Goal: Information Seeking & Learning: Learn about a topic

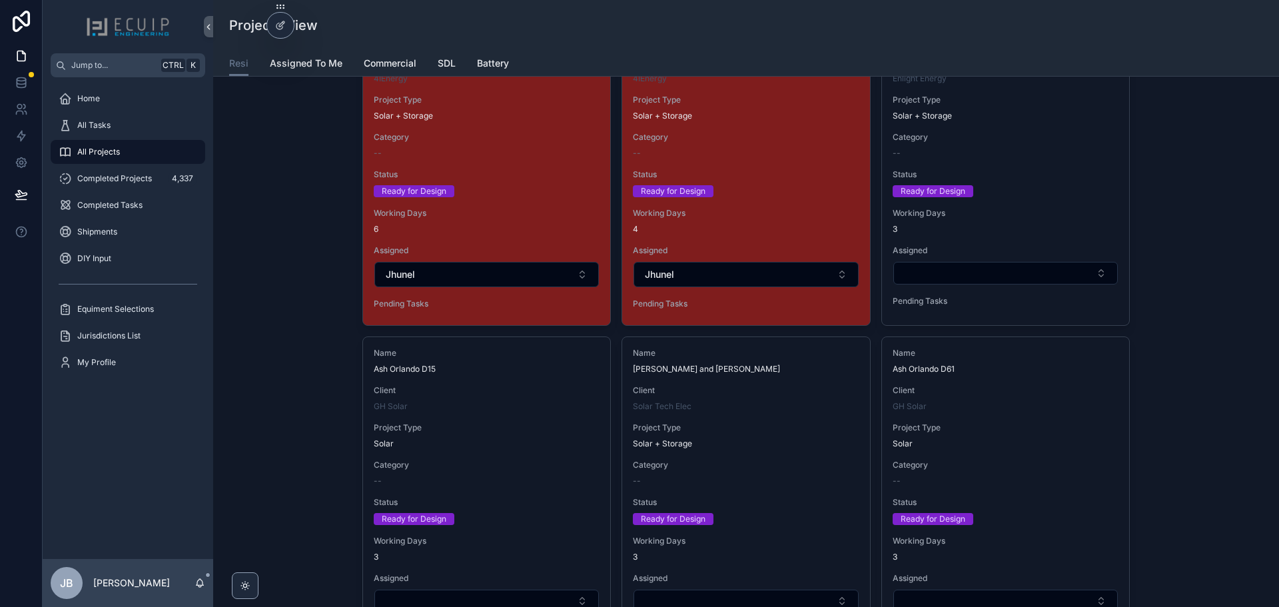
scroll to position [2437, 0]
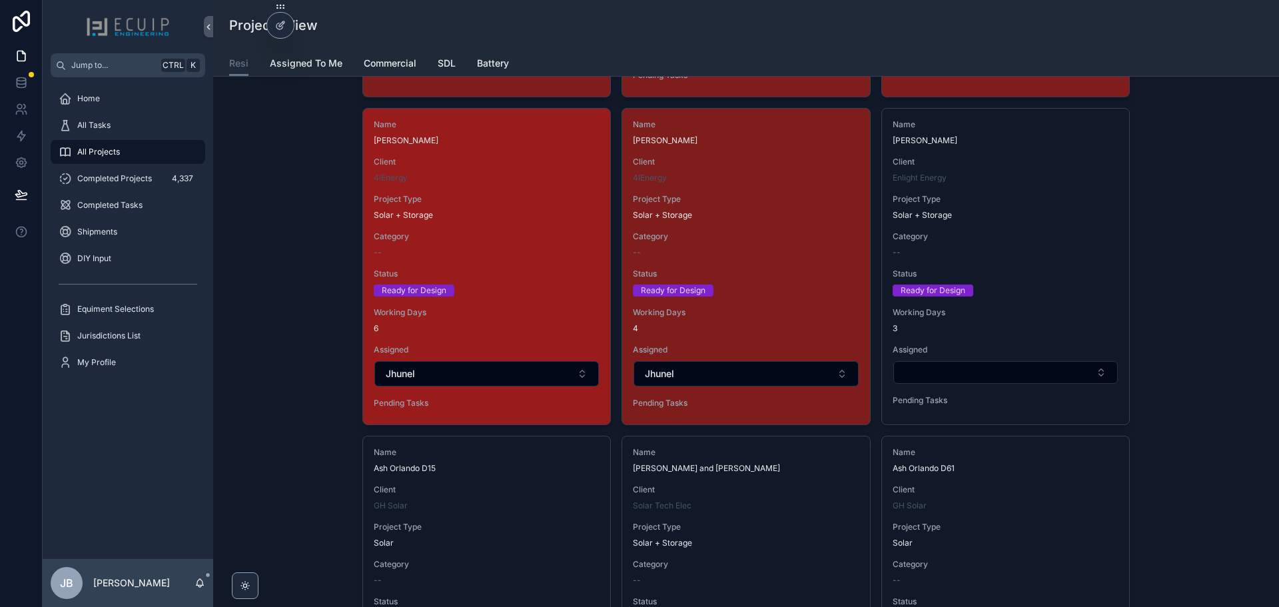
click at [478, 246] on div "Category --" at bounding box center [487, 244] width 226 height 27
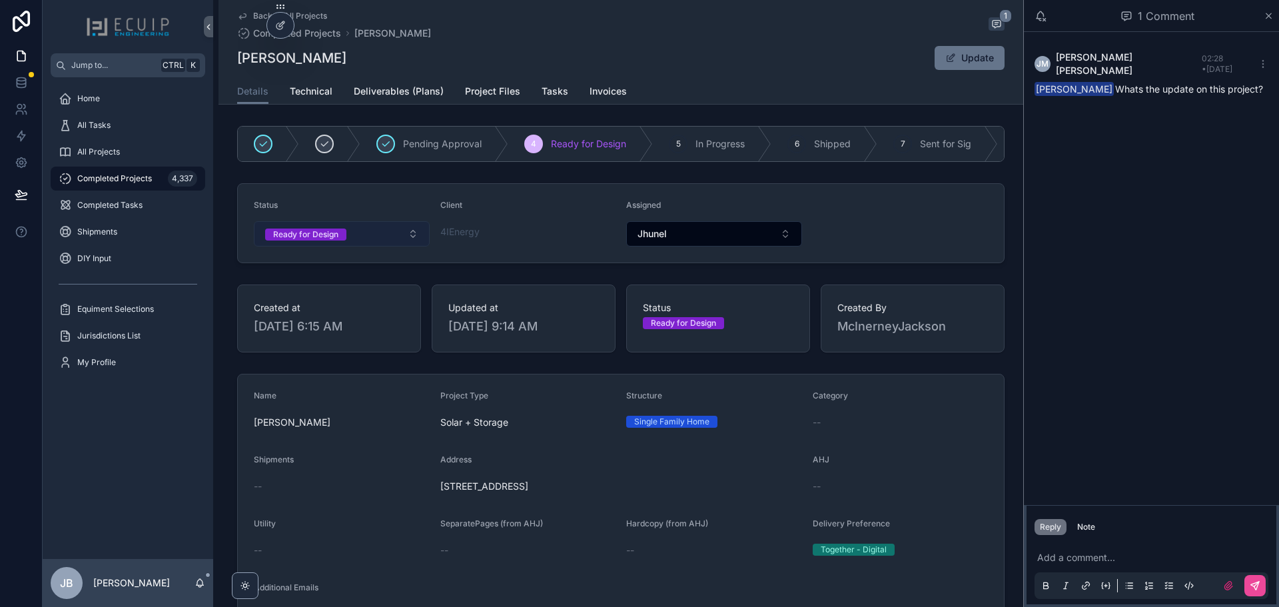
click at [357, 244] on button "Ready for Design" at bounding box center [342, 233] width 176 height 25
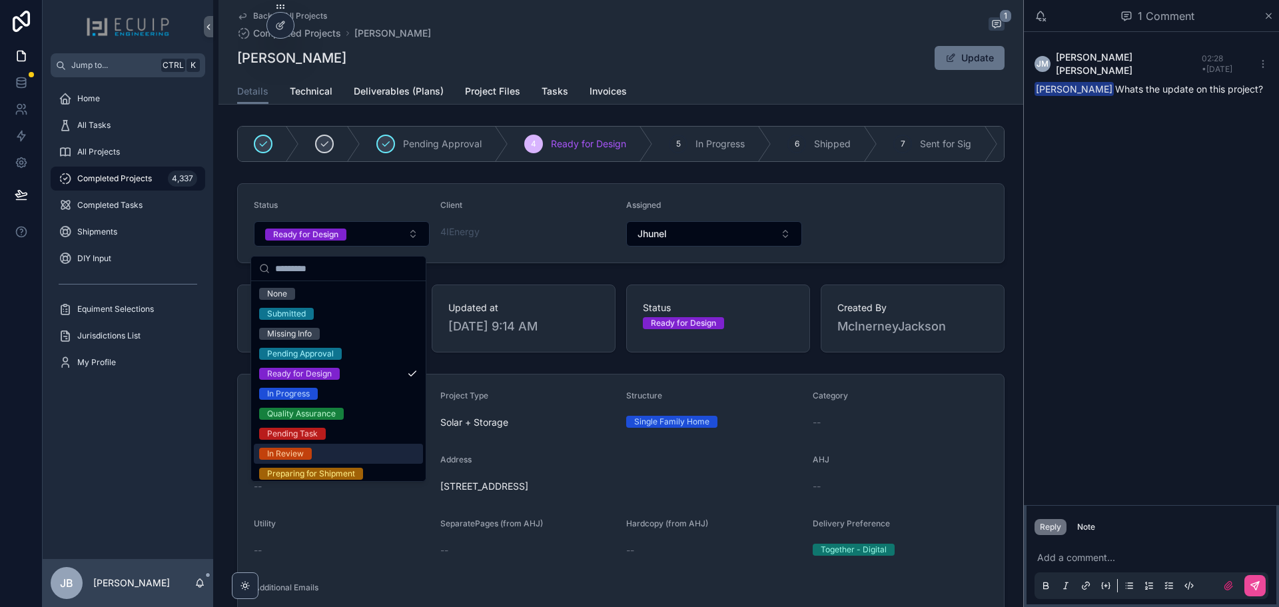
click at [289, 454] on div "In Review" at bounding box center [285, 454] width 37 height 12
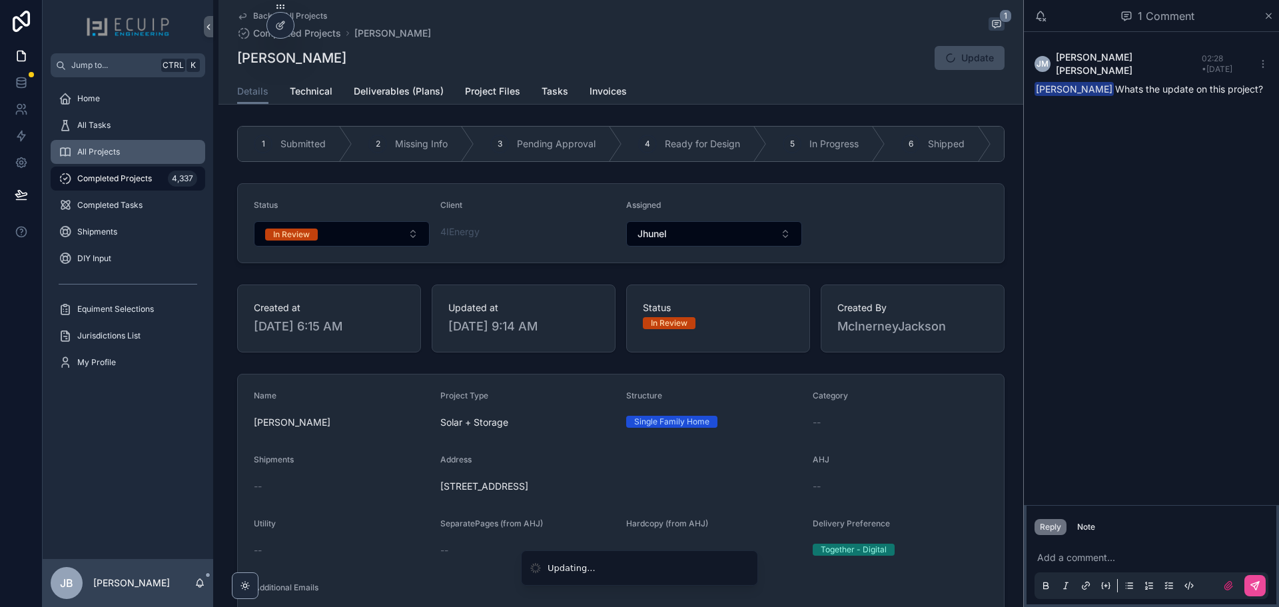
click at [107, 152] on span "All Projects" at bounding box center [98, 152] width 43 height 11
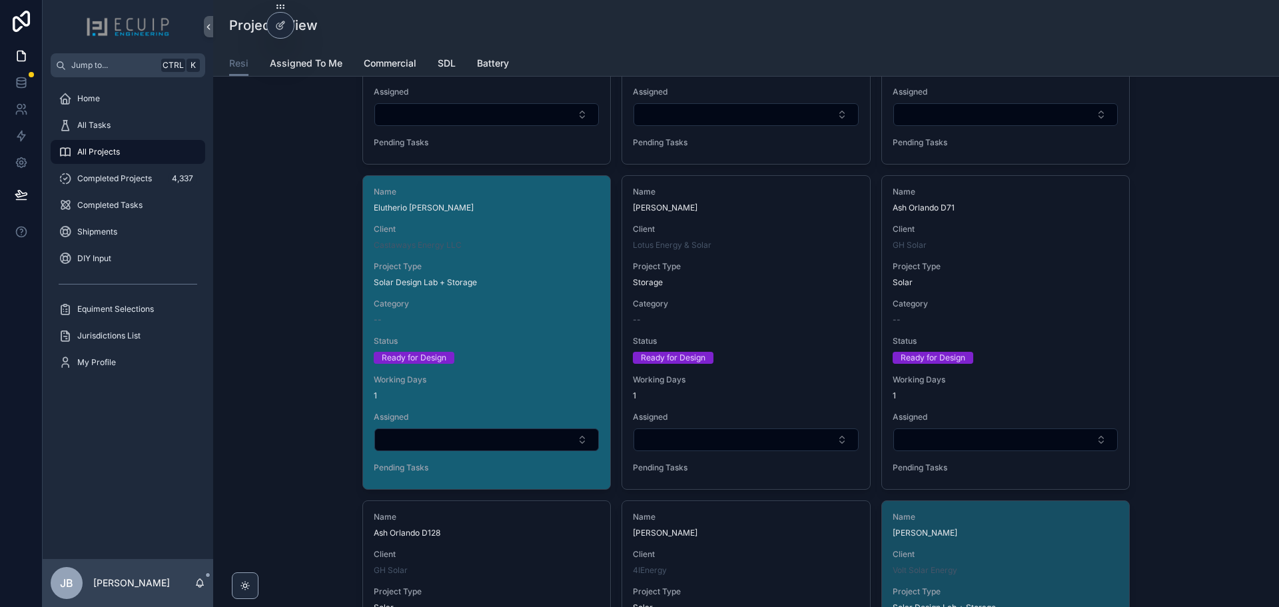
scroll to position [2999, 0]
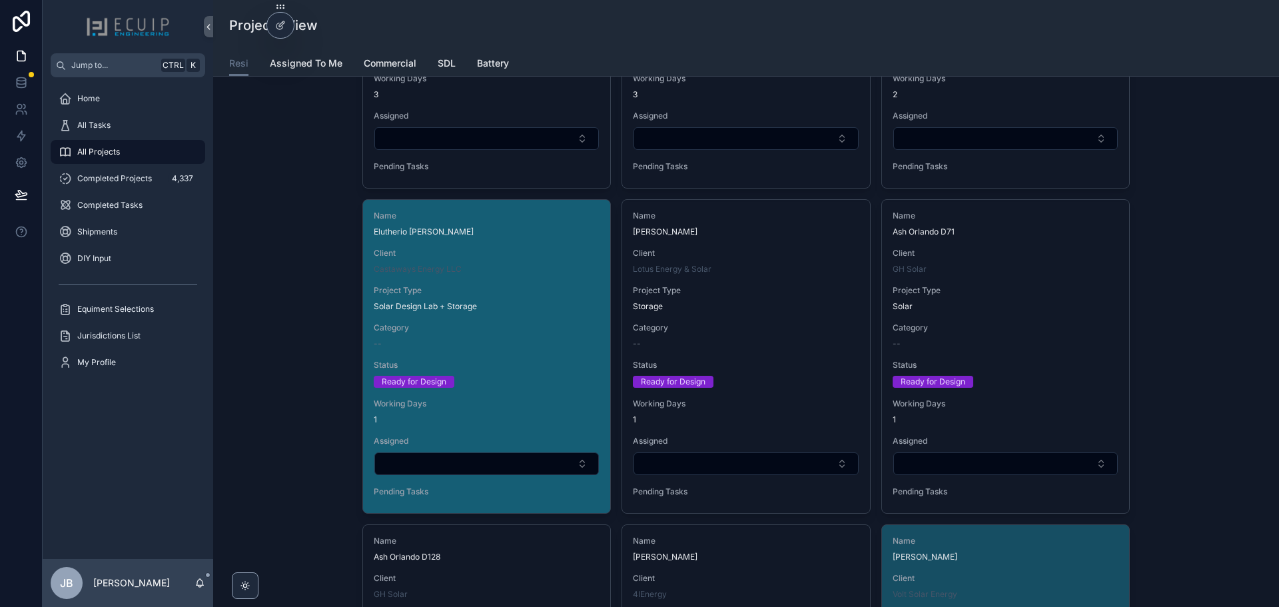
click at [543, 353] on div "Name Elutherio Aleman Client Castaways Energy LLC Project Type Solar Design Lab…" at bounding box center [486, 356] width 247 height 313
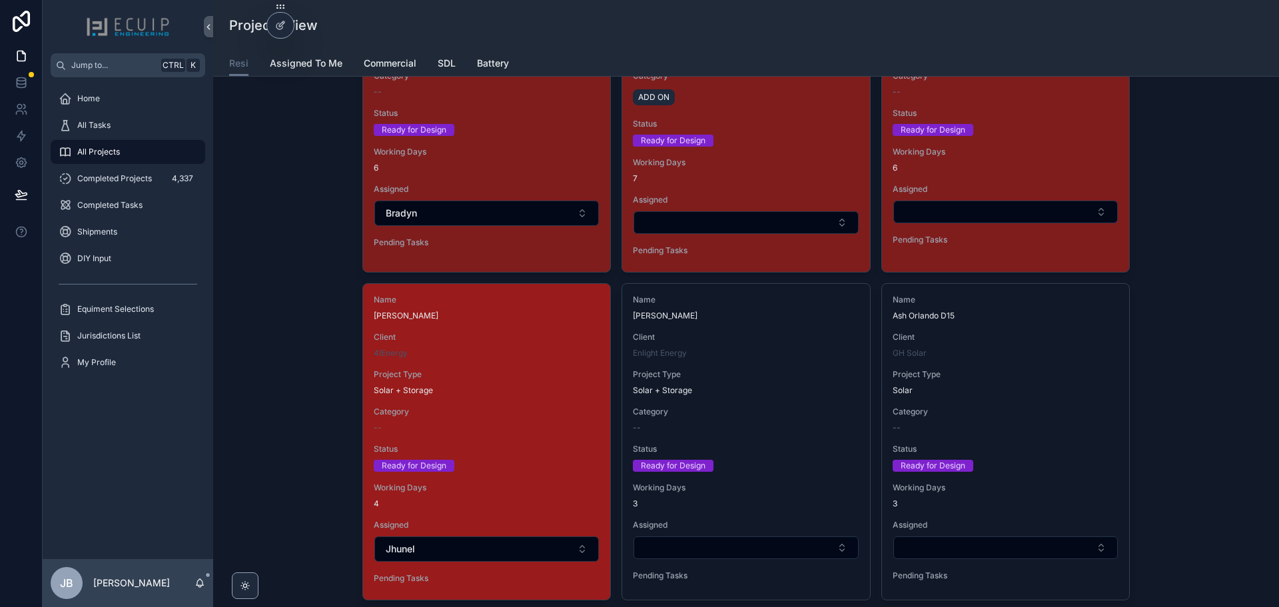
scroll to position [2266, 0]
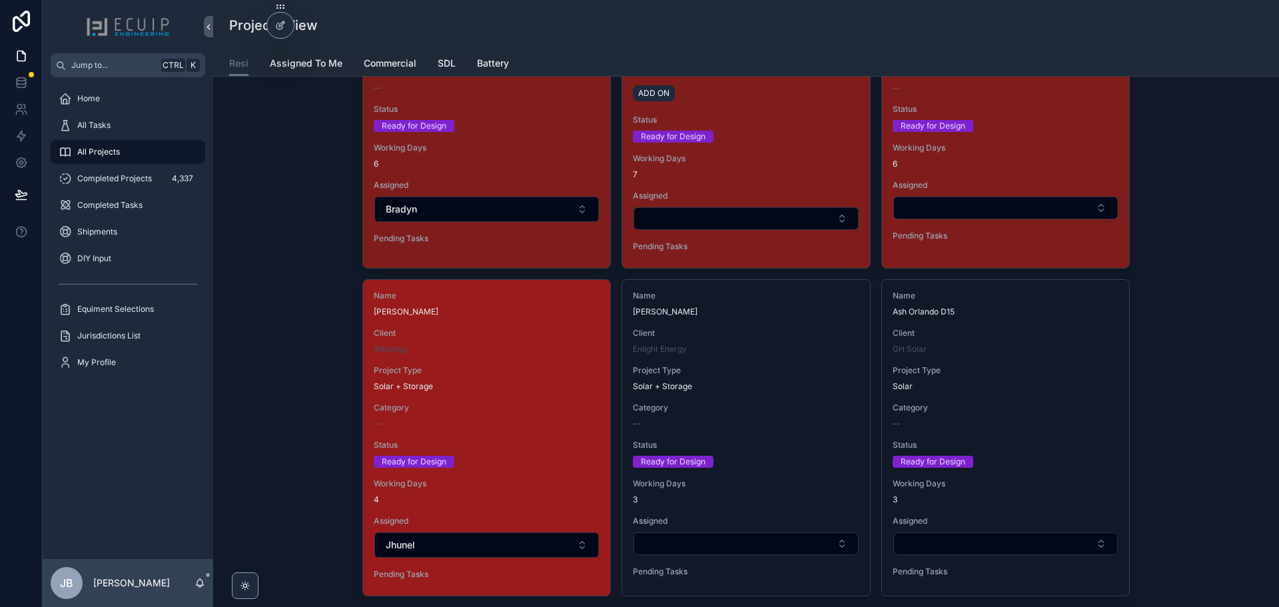
click at [560, 386] on div "Solar + Storage" at bounding box center [487, 386] width 226 height 11
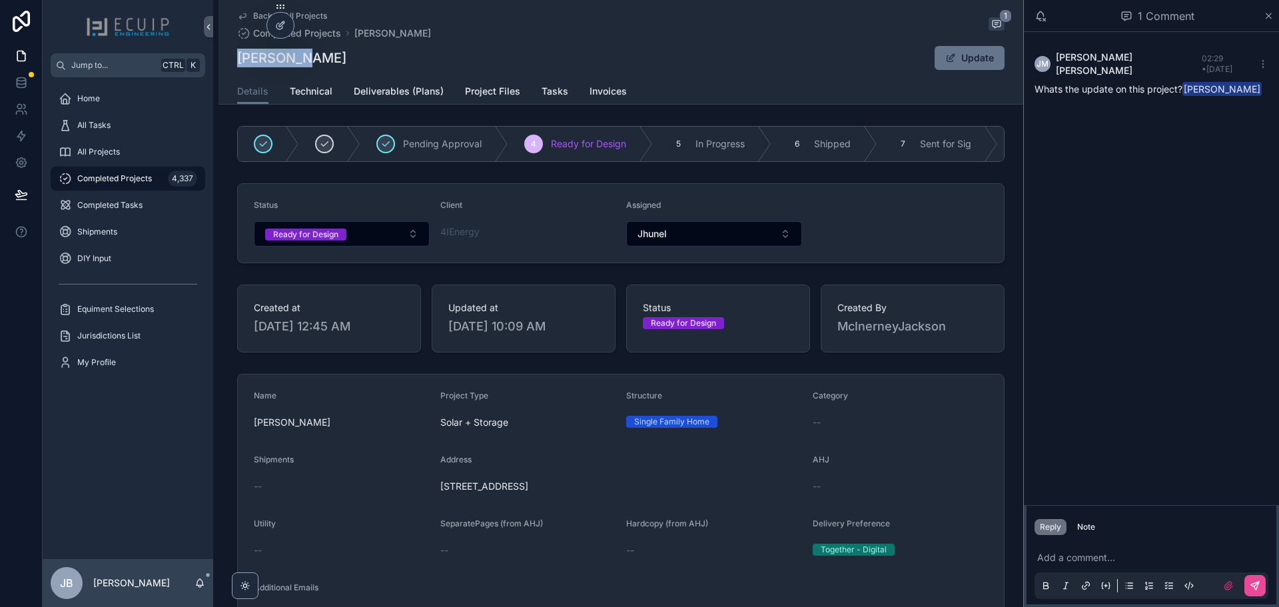
drag, startPoint x: 271, startPoint y: 61, endPoint x: 234, endPoint y: 63, distance: 36.7
click at [237, 63] on div "Alex Duan Update" at bounding box center [621, 57] width 768 height 25
copy h1 "[PERSON_NAME]"
drag, startPoint x: 610, startPoint y: 495, endPoint x: 435, endPoint y: 498, distance: 174.6
click at [435, 498] on form "Name Alex Duan Project Type Solar + Storage Structure Single Family Home Catego…" at bounding box center [621, 571] width 766 height 394
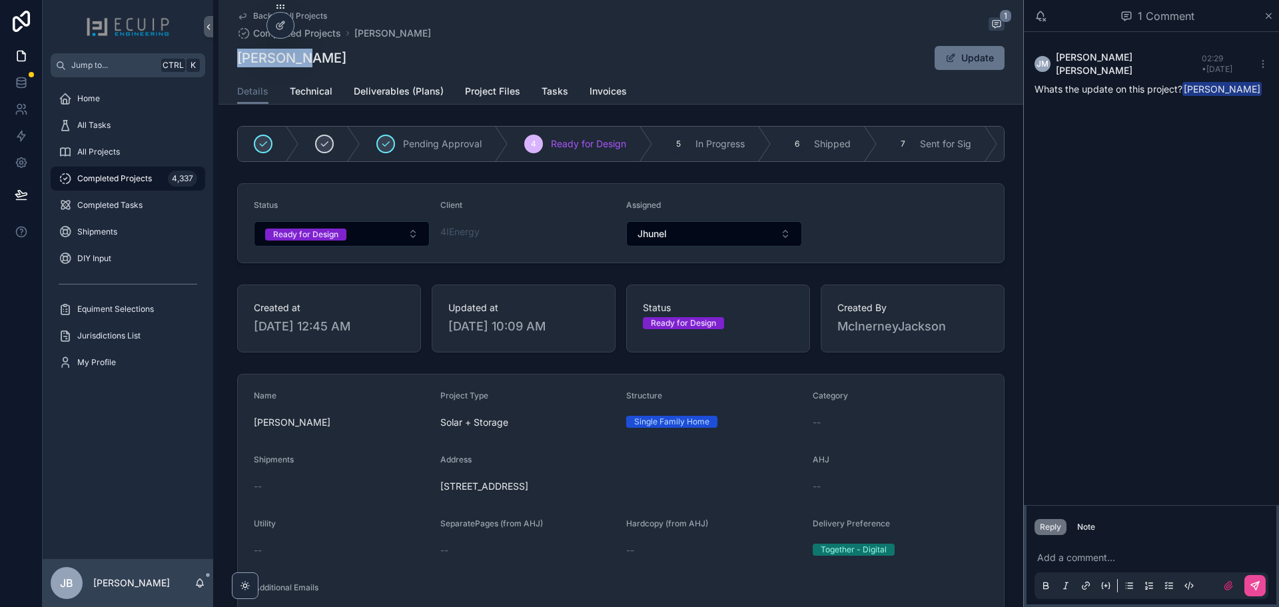
copy span "[STREET_ADDRESS]"
click at [472, 92] on span "Project Files" at bounding box center [492, 91] width 55 height 13
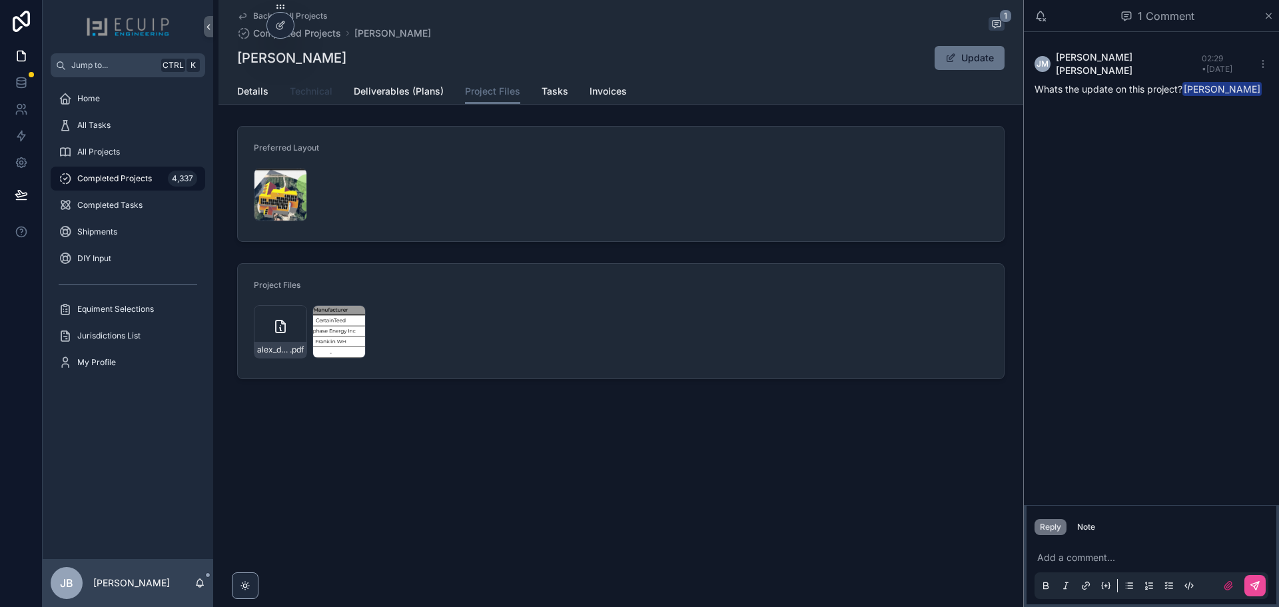
click at [309, 97] on span "Technical" at bounding box center [311, 91] width 43 height 13
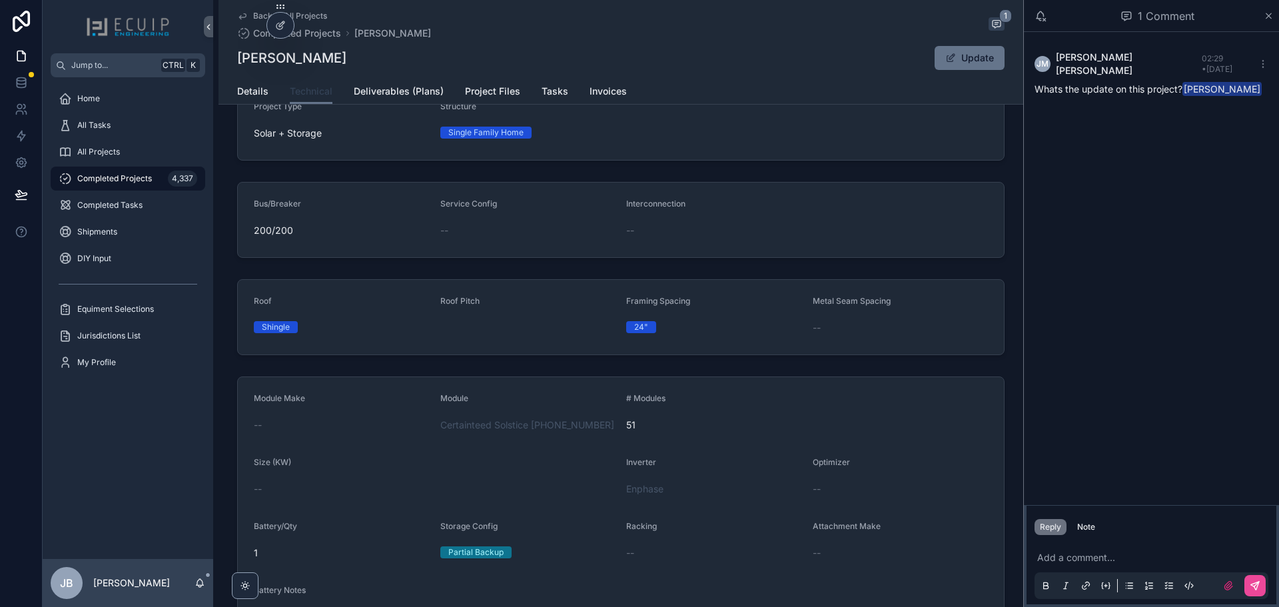
scroll to position [169, 0]
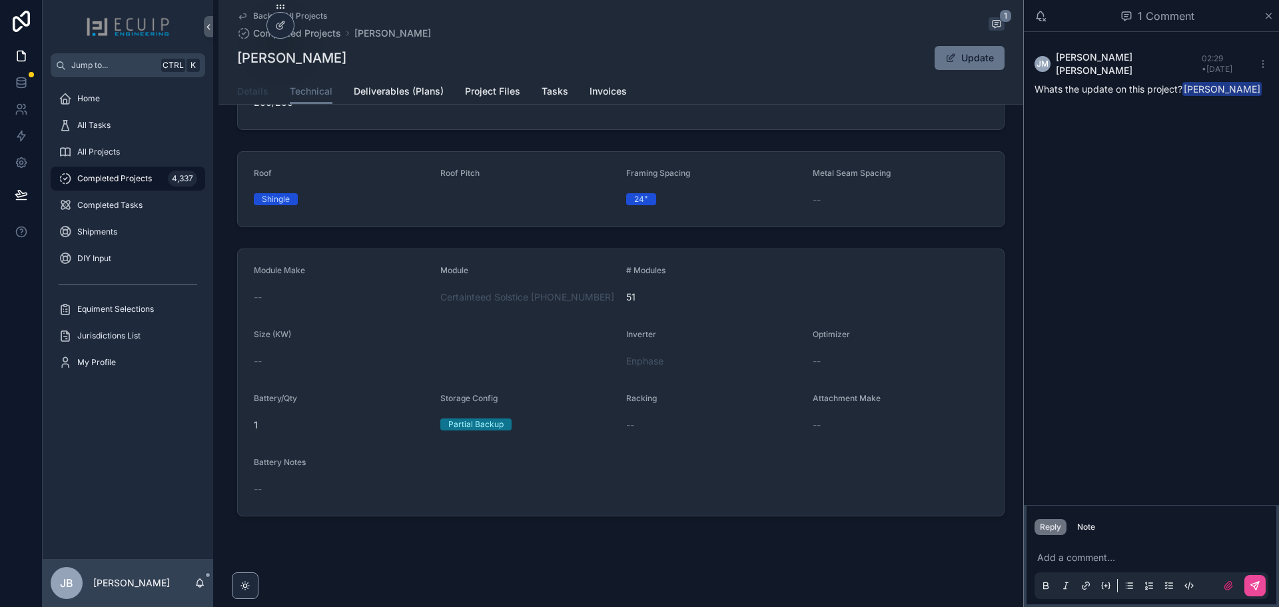
click at [255, 97] on span "Details" at bounding box center [252, 91] width 31 height 13
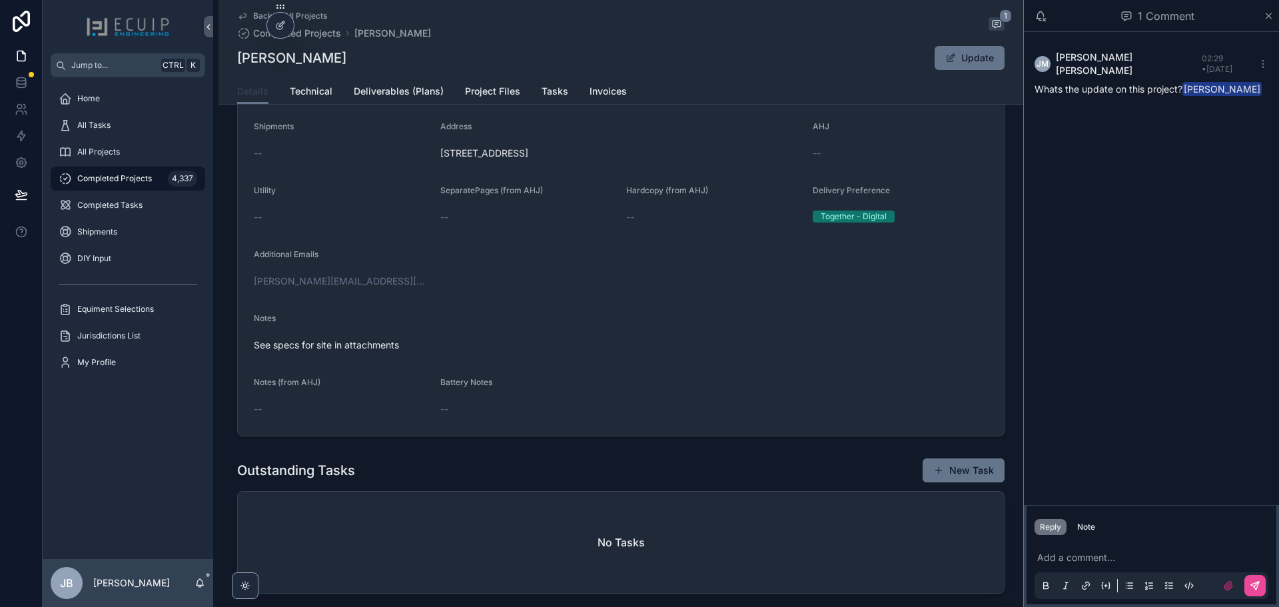
scroll to position [200, 0]
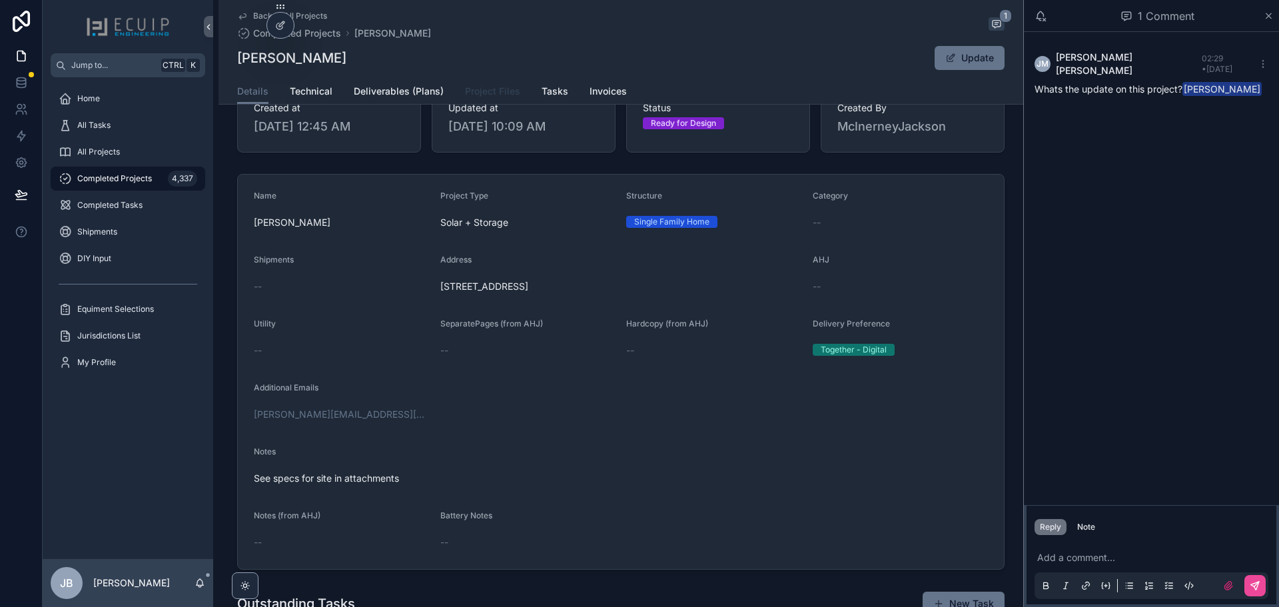
click at [480, 93] on span "Project Files" at bounding box center [492, 91] width 55 height 13
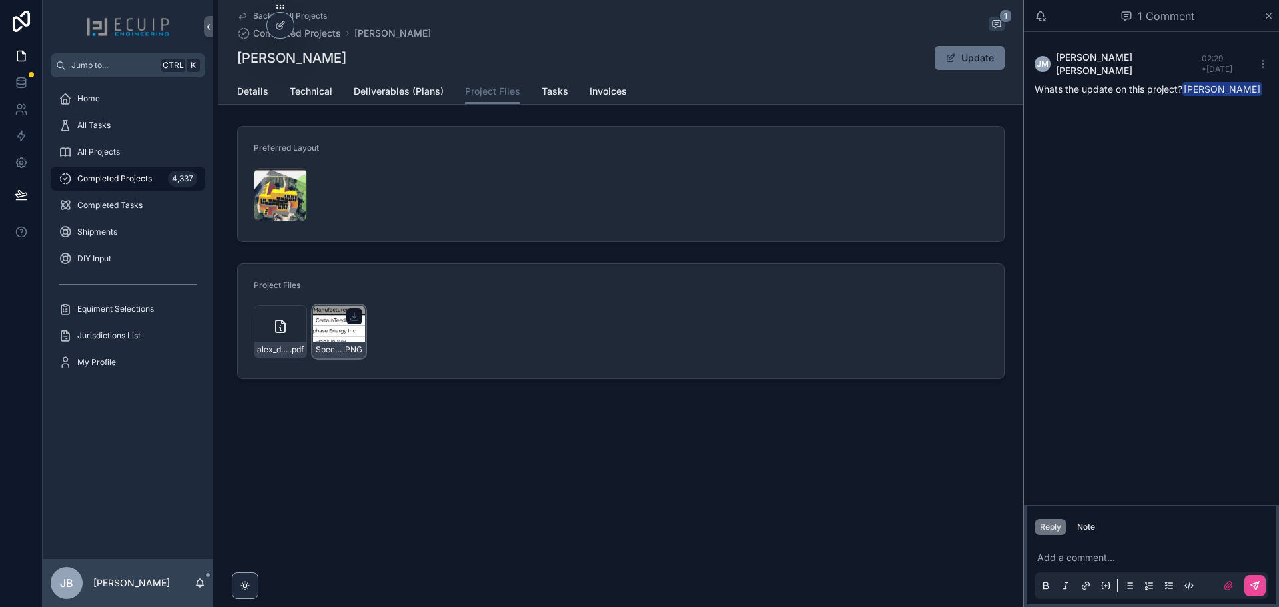
click at [335, 331] on div "Specs-for-site .PNG" at bounding box center [339, 331] width 53 height 53
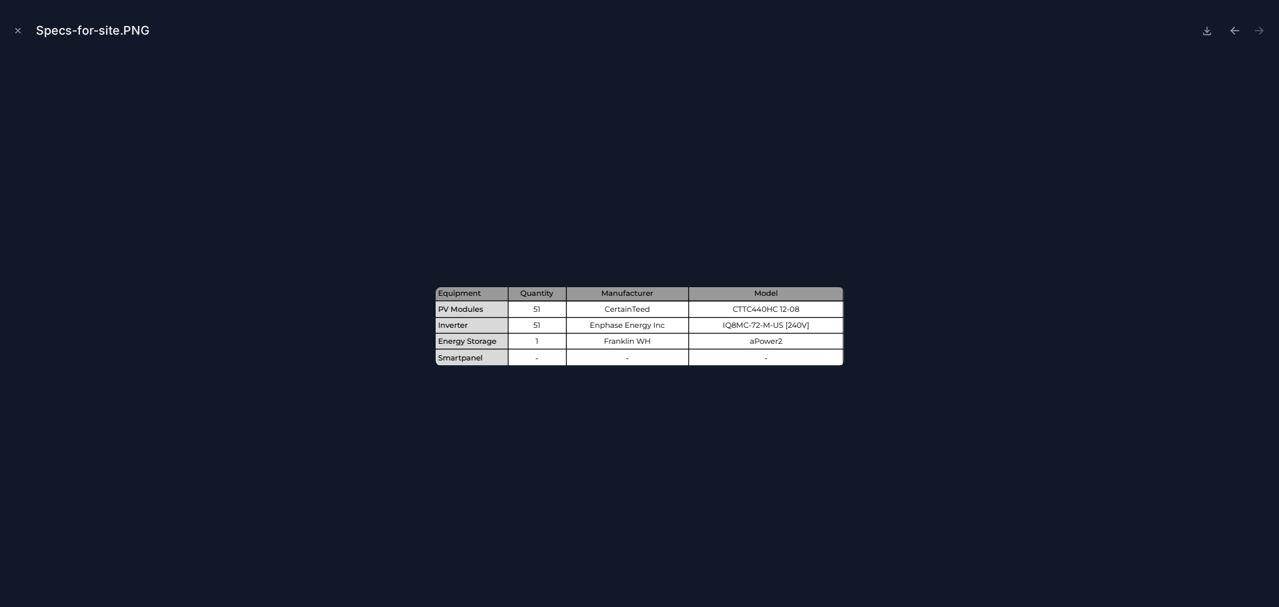
click at [500, 219] on div at bounding box center [640, 326] width 1258 height 540
click at [18, 32] on icon "Close modal" at bounding box center [17, 30] width 9 height 9
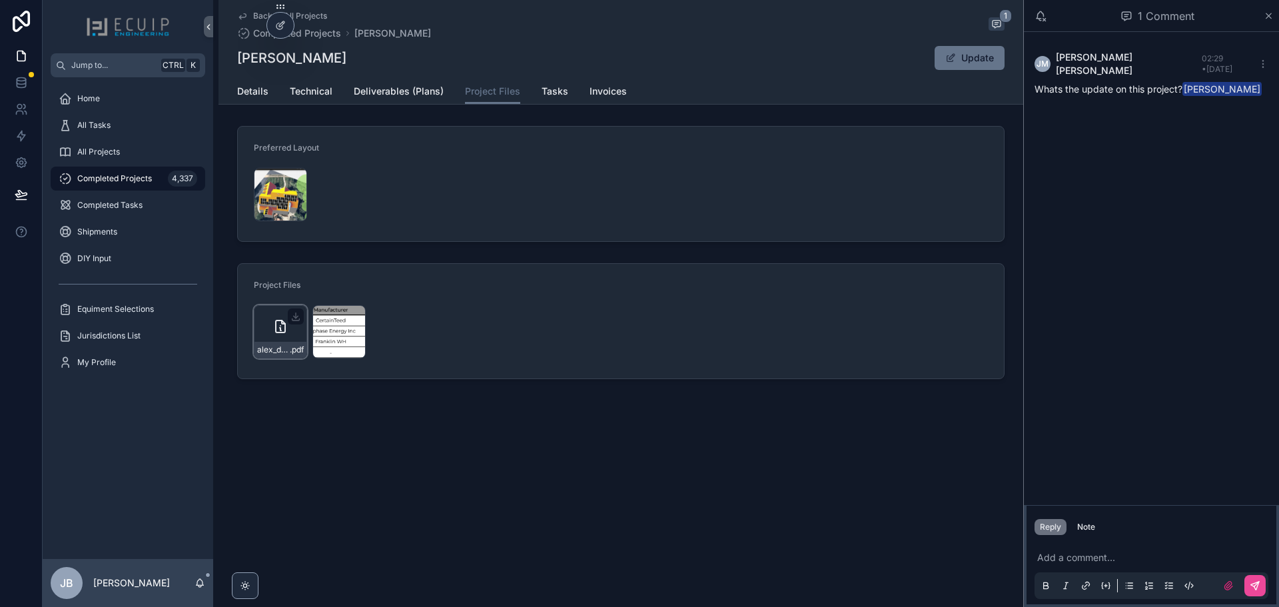
click at [271, 321] on div "alex_duan_1805_pillory_dr_vien_solar_-_roof_mount .pdf" at bounding box center [280, 331] width 53 height 53
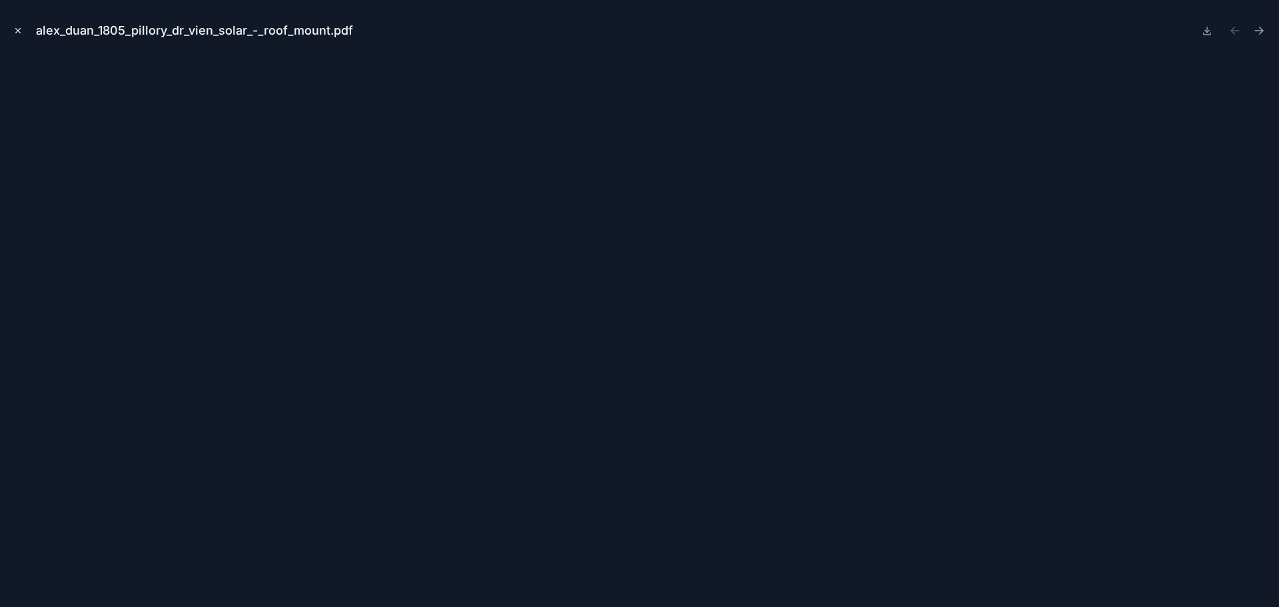
click at [16, 29] on icon "Close modal" at bounding box center [17, 30] width 9 height 9
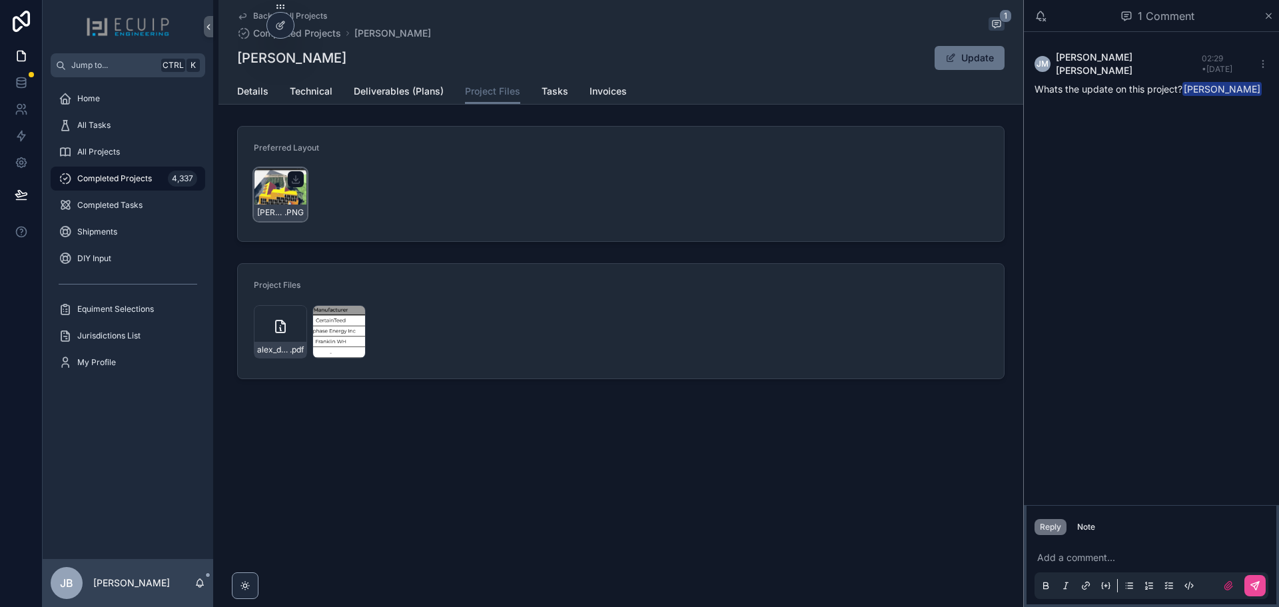
click at [269, 201] on div "Alex-Duan-Site-Design-(1) .PNG" at bounding box center [280, 194] width 53 height 53
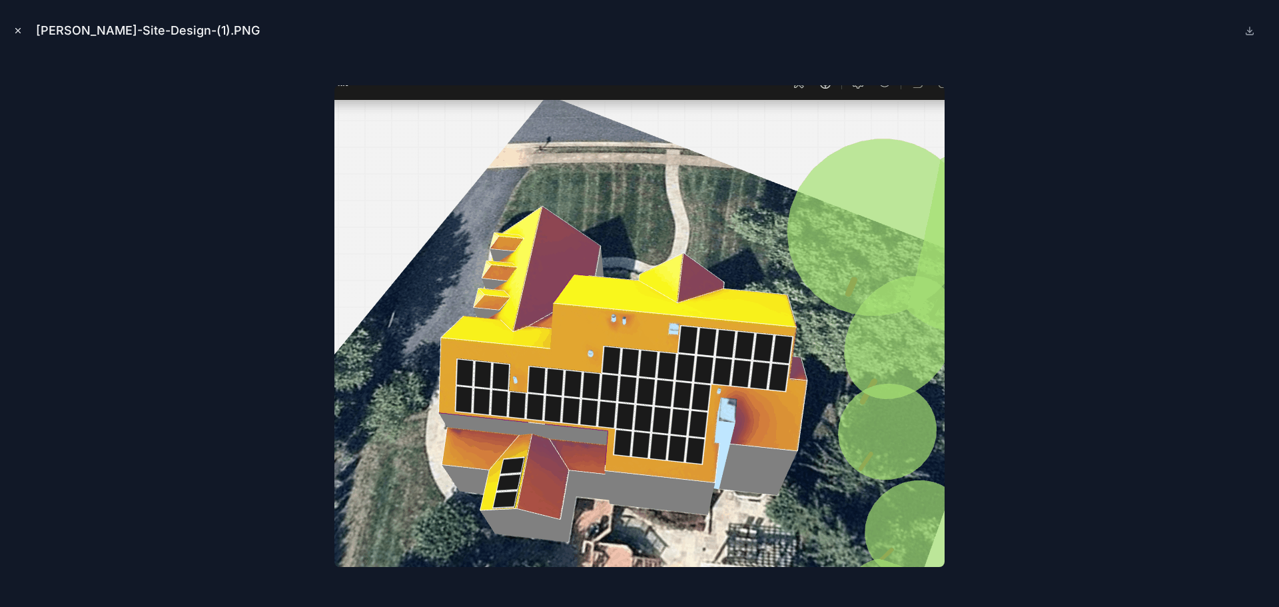
click at [17, 31] on icon "Close modal" at bounding box center [17, 30] width 9 height 9
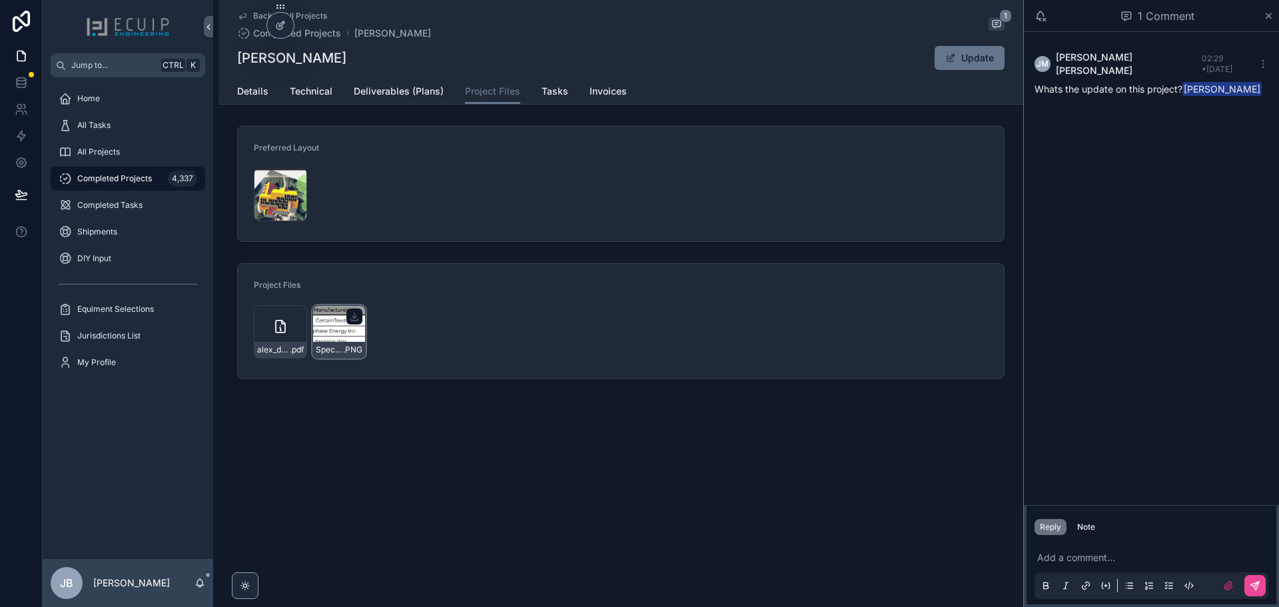
click at [342, 333] on div "Specs-for-site .PNG" at bounding box center [339, 331] width 53 height 53
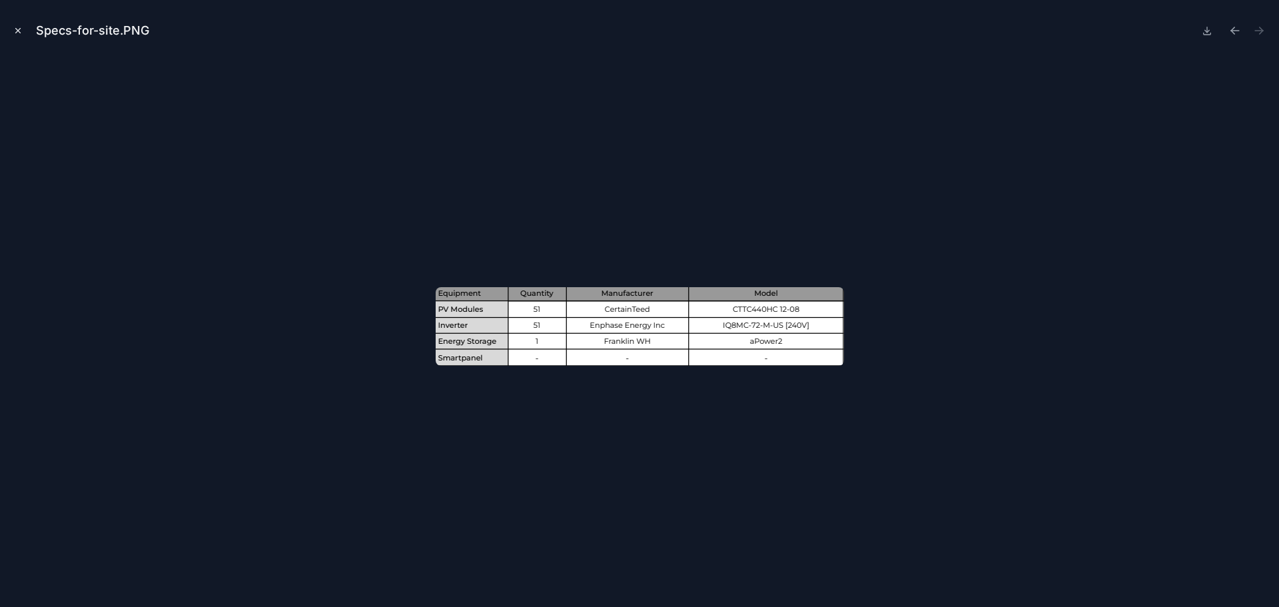
click at [15, 31] on icon "Close modal" at bounding box center [17, 30] width 9 height 9
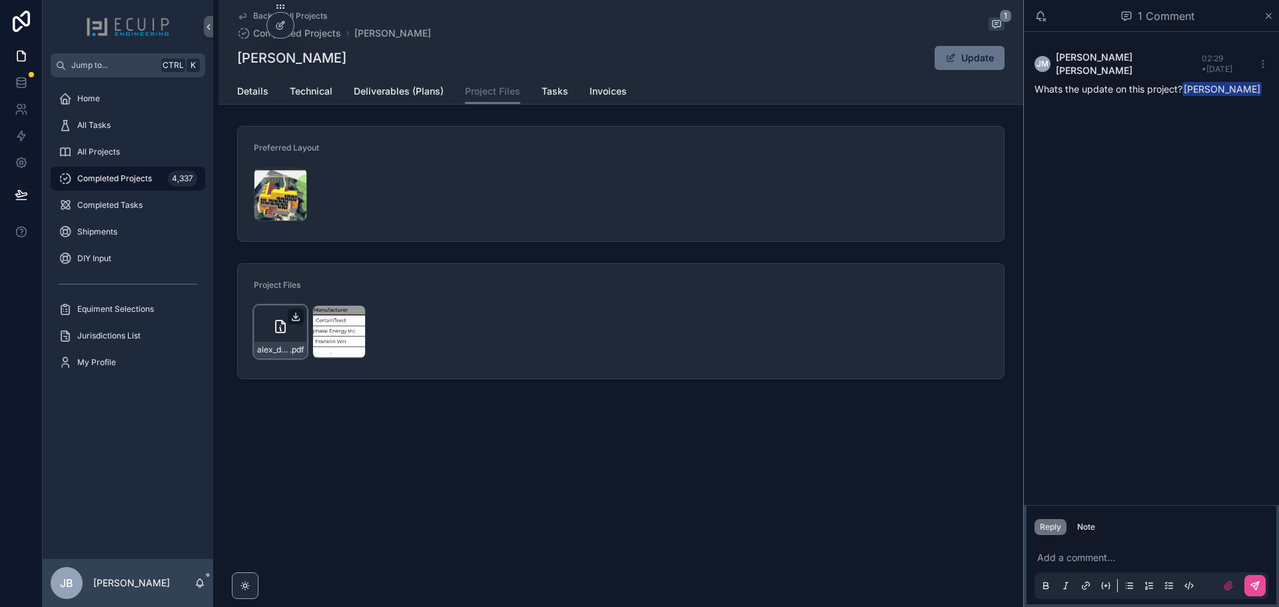
click at [297, 315] on icon "scrollable content" at bounding box center [296, 316] width 11 height 11
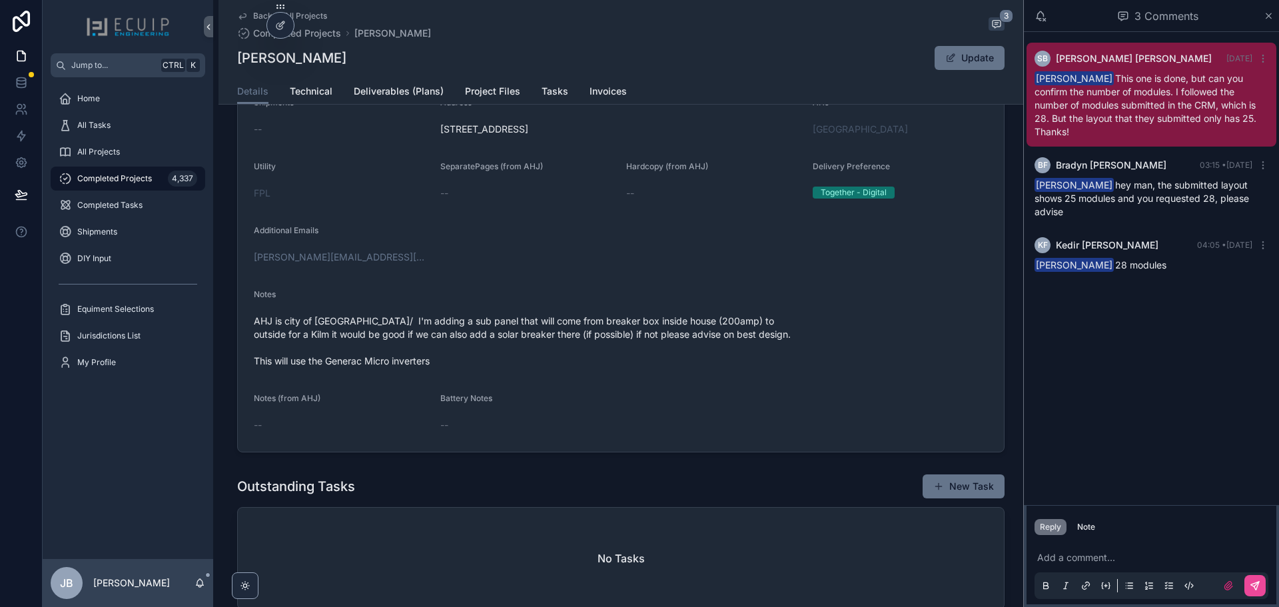
scroll to position [267, 0]
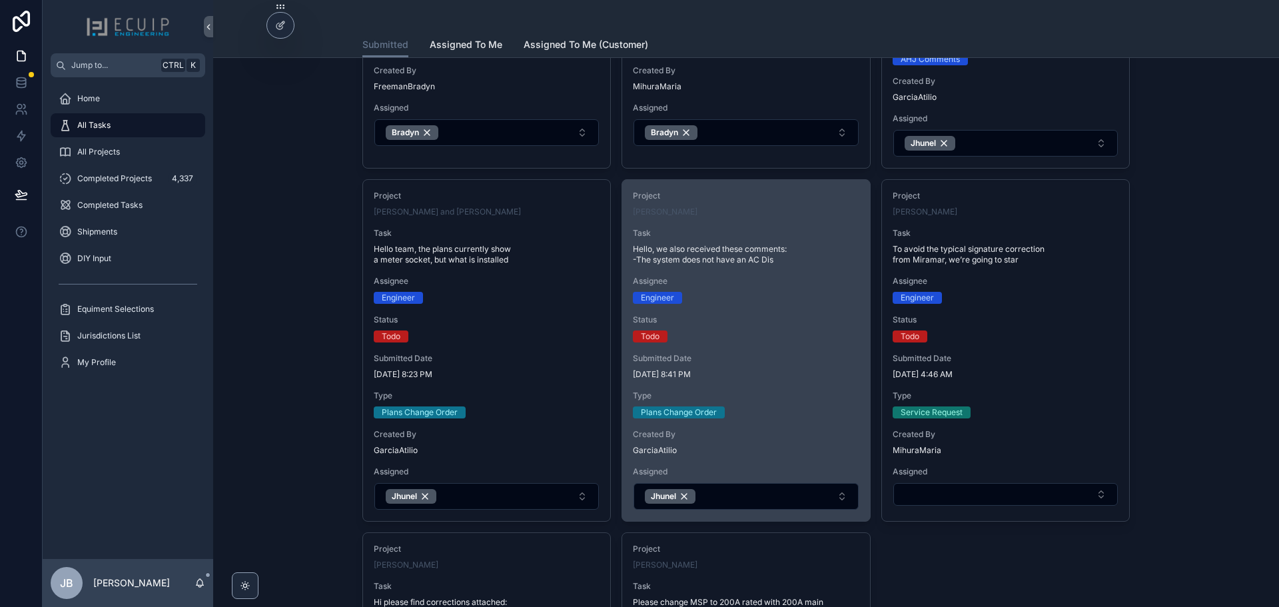
scroll to position [1000, 0]
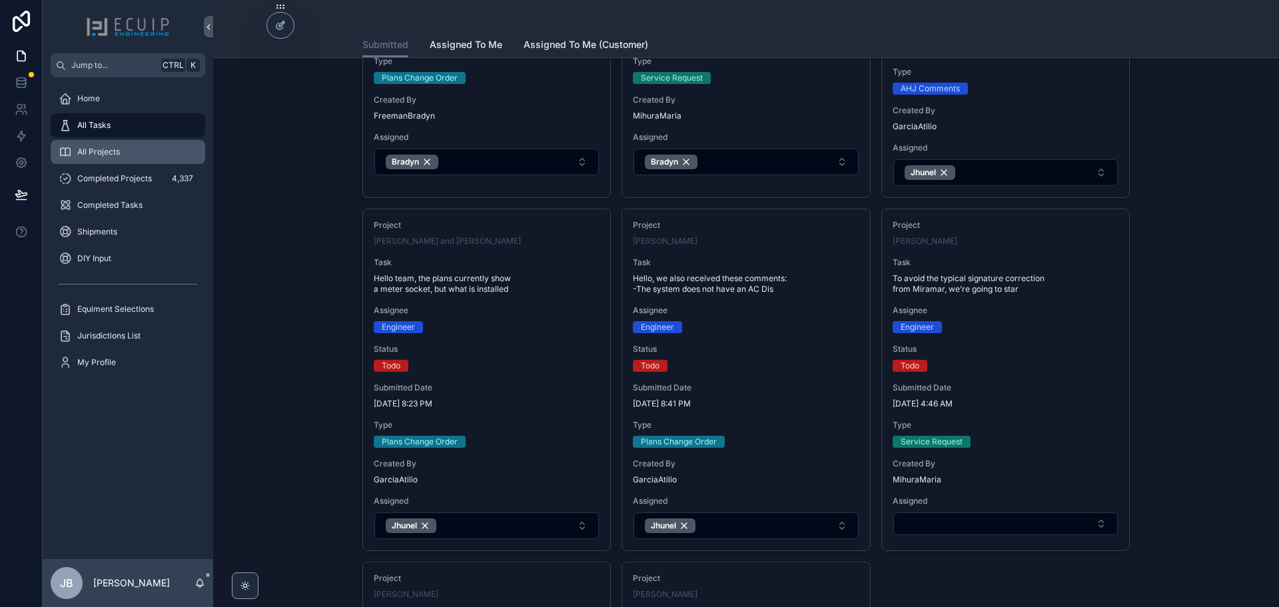
click at [107, 155] on span "All Projects" at bounding box center [98, 152] width 43 height 11
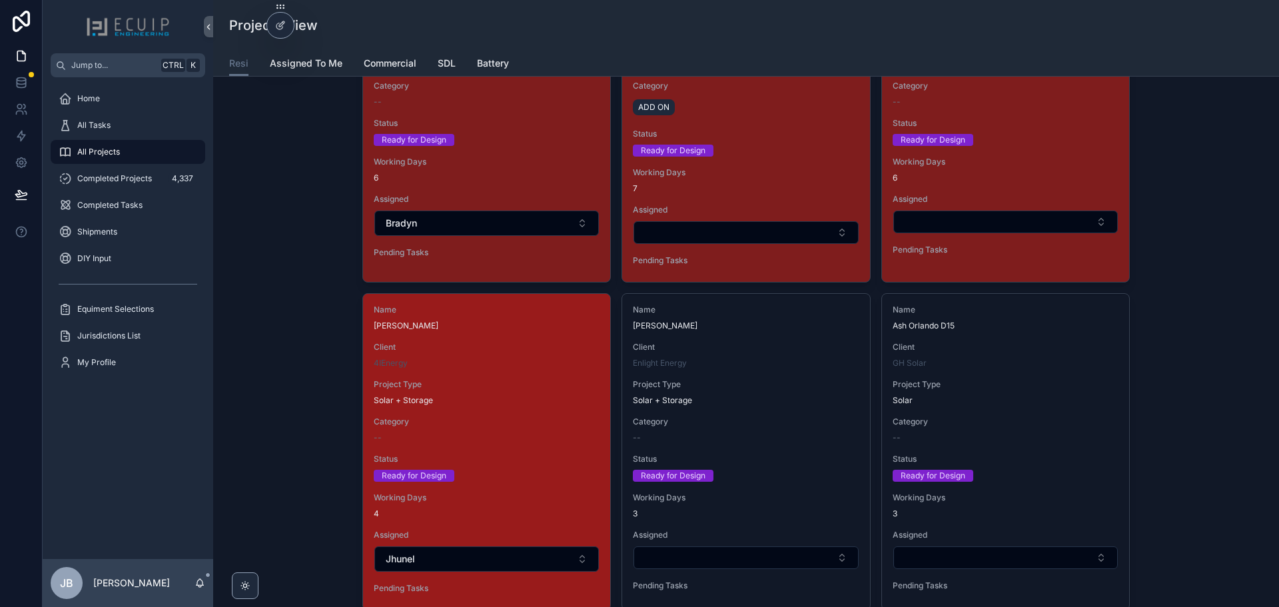
scroll to position [2266, 0]
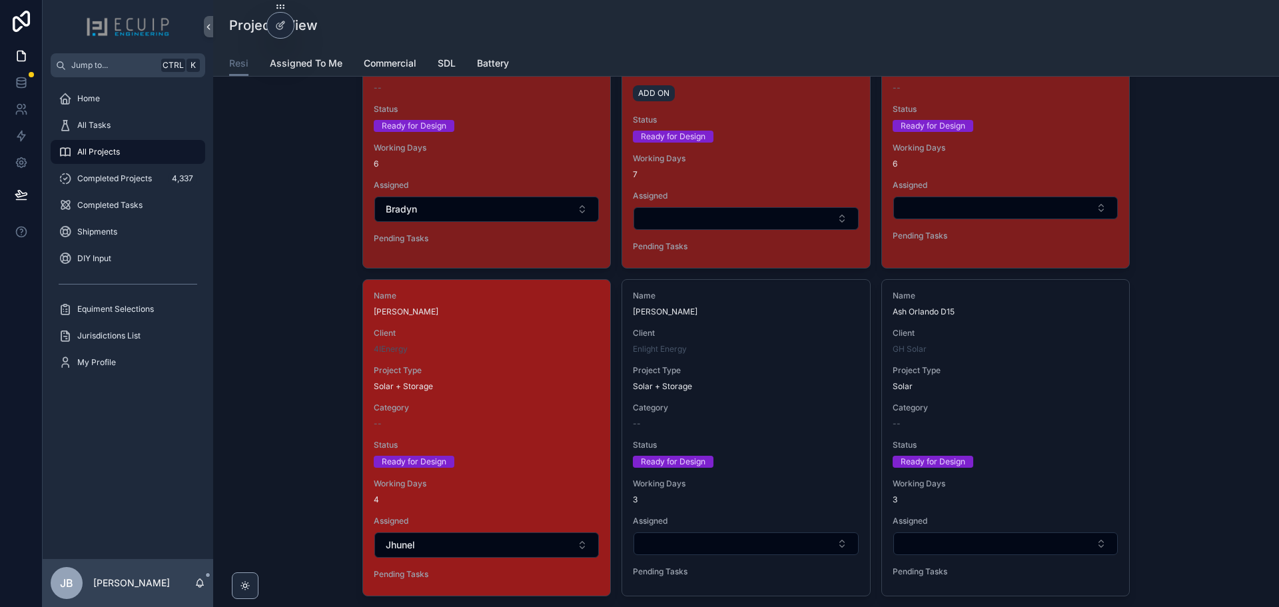
click at [512, 401] on div "Name [PERSON_NAME] Client 4IEnergy Project Type Solar + Storage Category -- Sta…" at bounding box center [486, 438] width 247 height 316
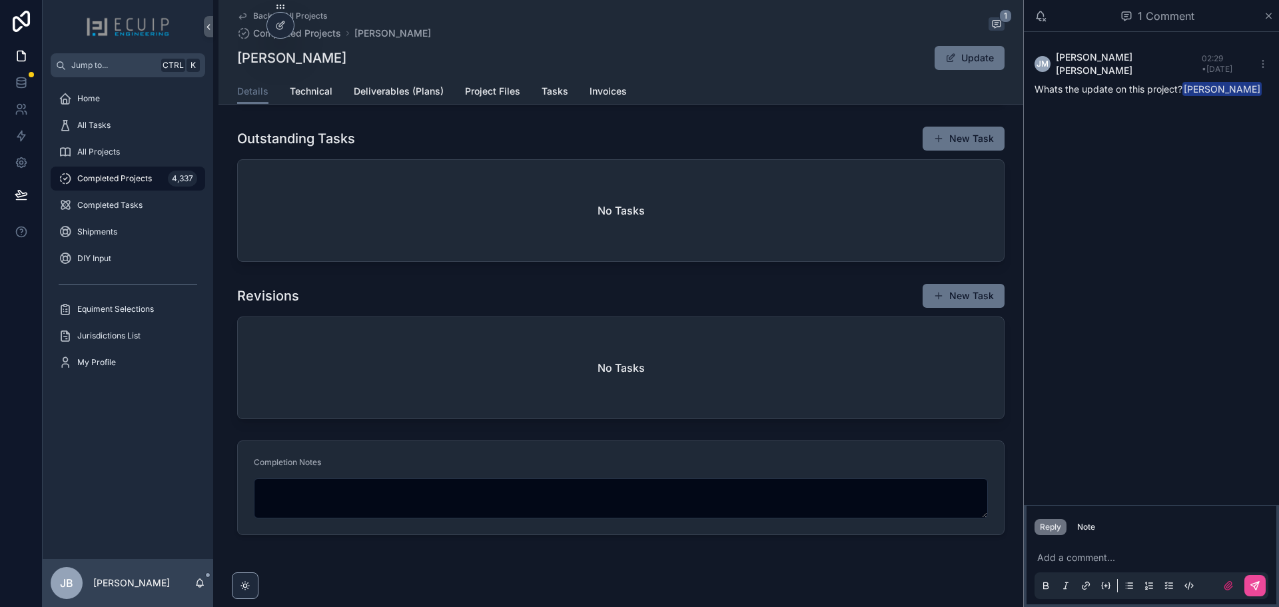
scroll to position [690, 0]
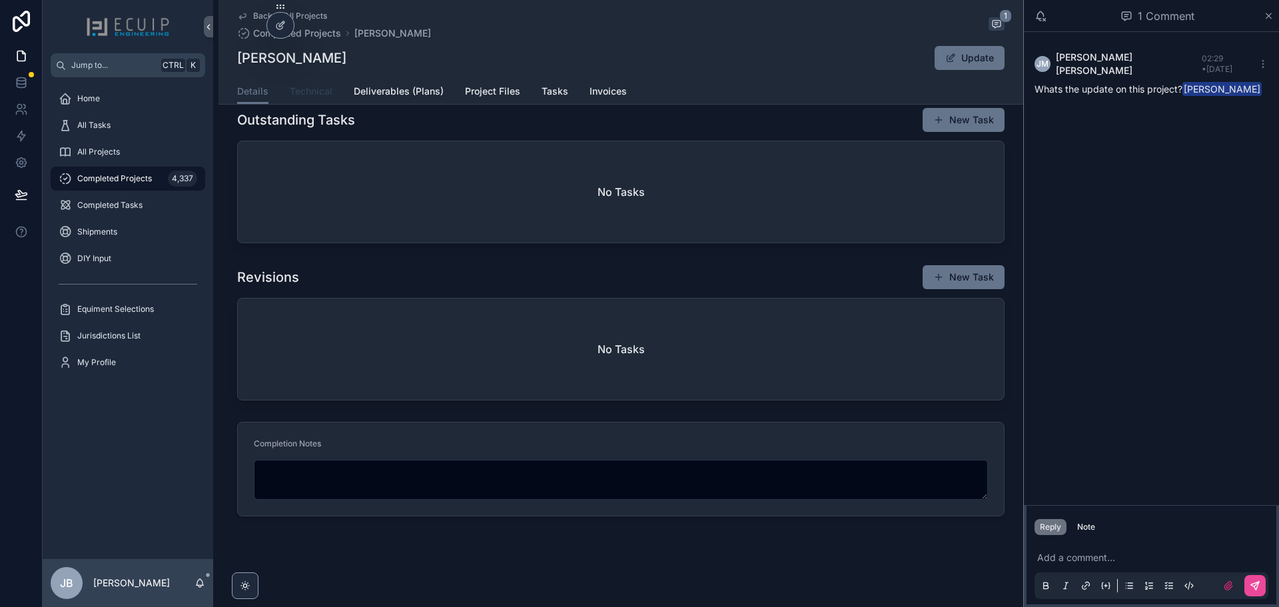
click at [309, 89] on span "Technical" at bounding box center [311, 91] width 43 height 13
